Goal: Information Seeking & Learning: Learn about a topic

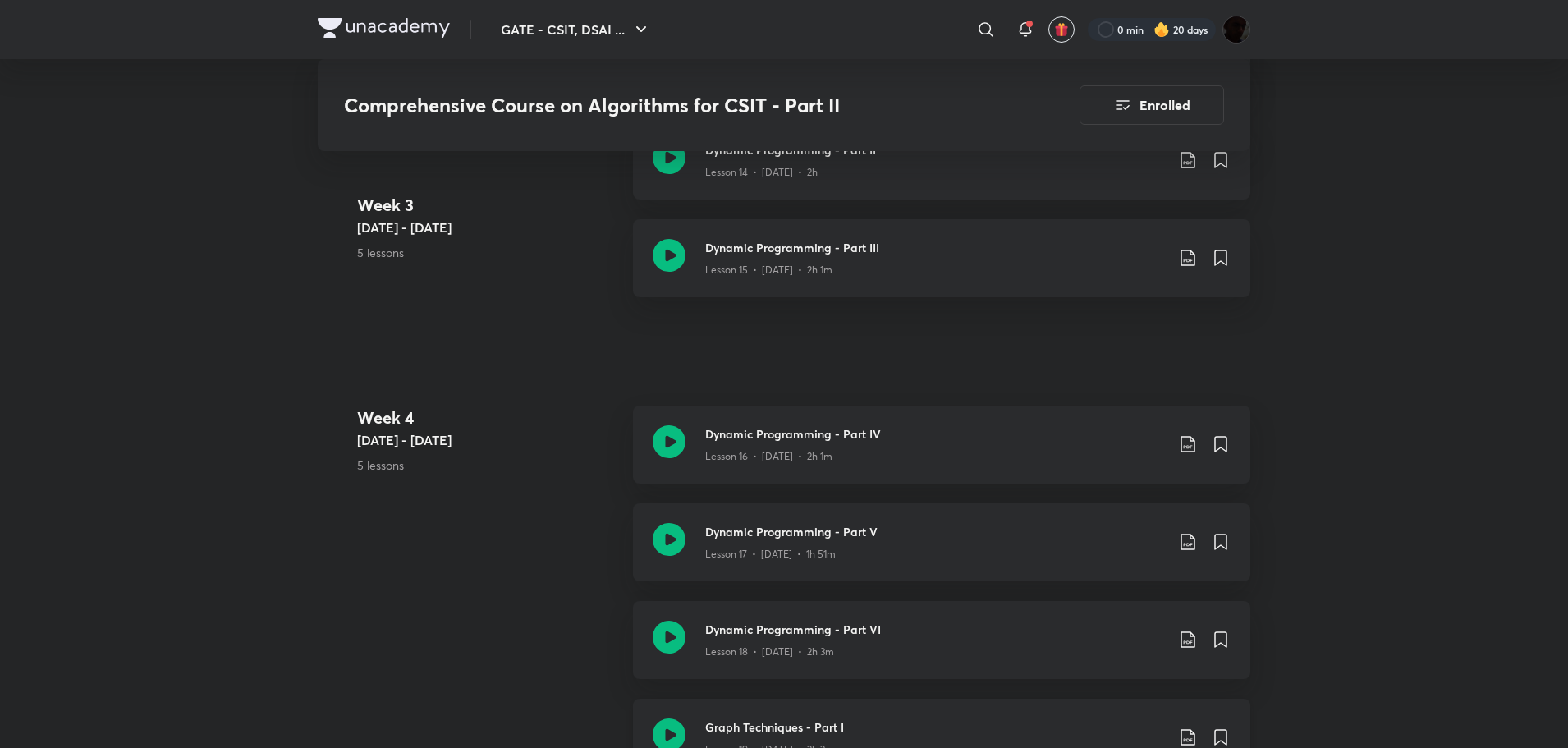
scroll to position [2491, 0]
